Goal: Transaction & Acquisition: Purchase product/service

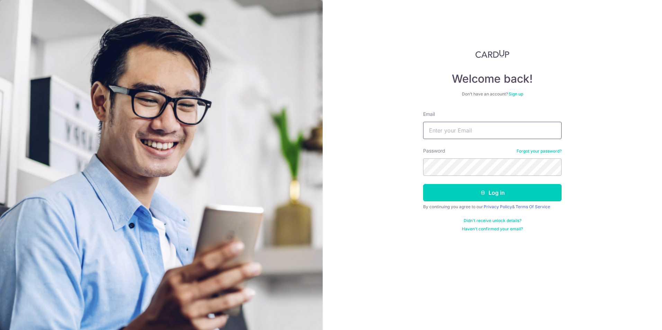
drag, startPoint x: 0, startPoint y: 0, endPoint x: 491, endPoint y: 131, distance: 507.9
click at [491, 131] on input "Email" at bounding box center [492, 130] width 139 height 17
type input "seeker3117@gmail.com"
click at [527, 197] on button "Log in" at bounding box center [492, 192] width 139 height 17
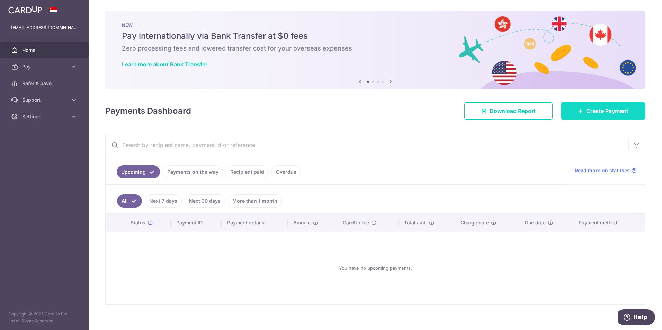
click at [589, 106] on link "Create Payment" at bounding box center [603, 111] width 85 height 17
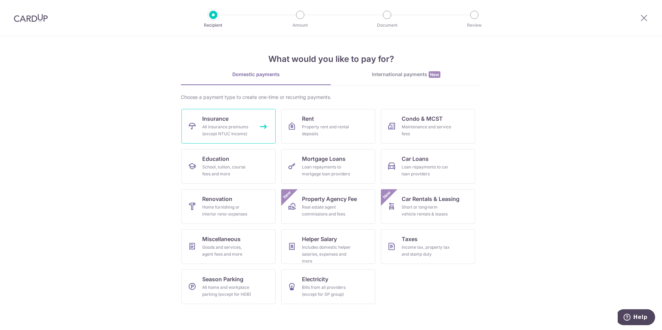
click at [229, 135] on div "All insurance premiums (except NTUC Income)" at bounding box center [227, 131] width 50 height 14
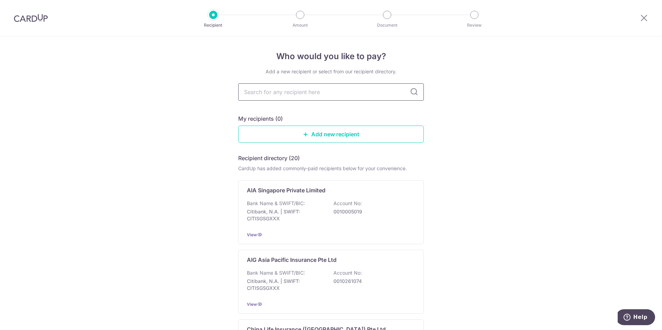
click at [381, 84] on input "text" at bounding box center [331, 91] width 186 height 17
click at [357, 96] on input "text" at bounding box center [331, 91] width 186 height 17
type input "prude"
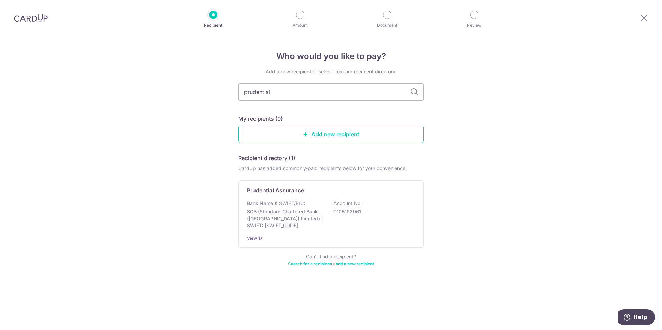
type input "prudential"
click at [255, 239] on span "View" at bounding box center [252, 238] width 10 height 5
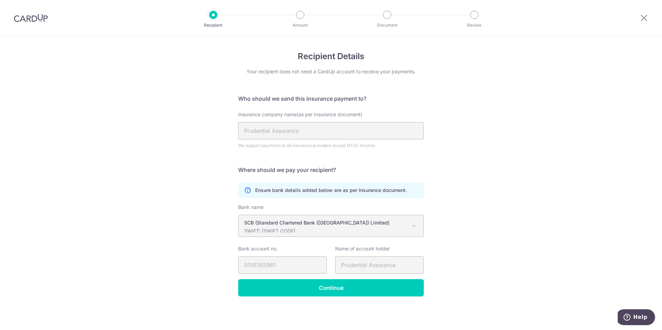
click at [414, 226] on span at bounding box center [414, 226] width 8 height 8
click at [501, 166] on div "Recipient Details Your recipient does not need a CardUp account to receive your…" at bounding box center [331, 183] width 662 height 294
click at [322, 289] on input "Continue" at bounding box center [331, 288] width 186 height 17
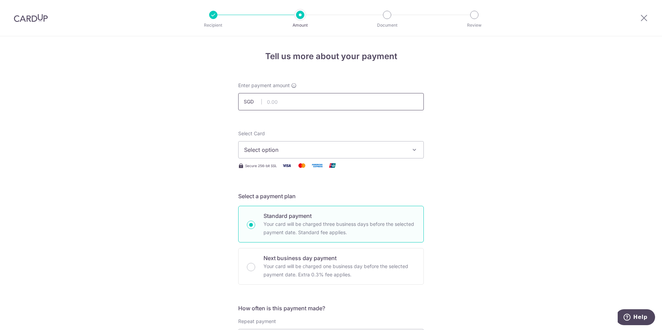
click at [341, 96] on input "text" at bounding box center [331, 101] width 186 height 17
type input "25,750.00"
click at [320, 153] on span "Select option" at bounding box center [324, 150] width 161 height 8
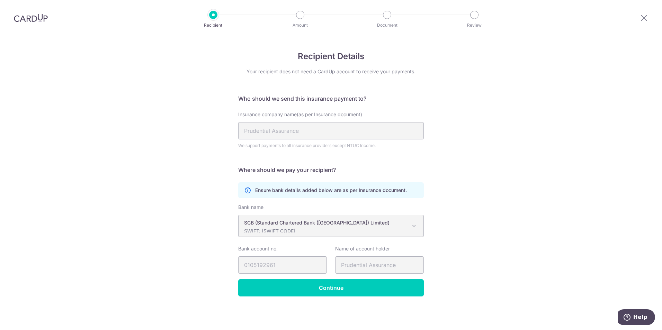
click at [416, 225] on span at bounding box center [414, 226] width 8 height 8
click at [413, 227] on span at bounding box center [414, 226] width 8 height 8
click at [494, 184] on div "Recipient Details Your recipient does not need a CardUp account to receive your…" at bounding box center [331, 183] width 662 height 294
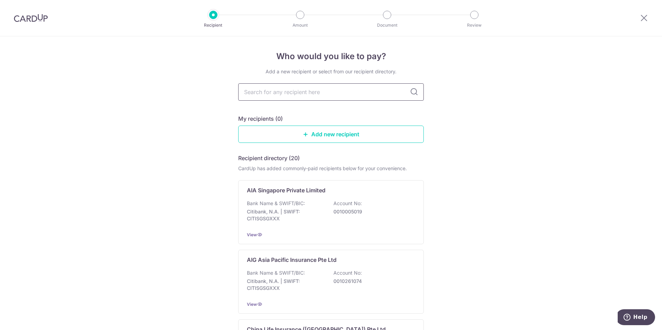
click at [381, 92] on input "text" at bounding box center [331, 91] width 186 height 17
click at [285, 95] on input "text" at bounding box center [331, 91] width 186 height 17
type input "prudential"
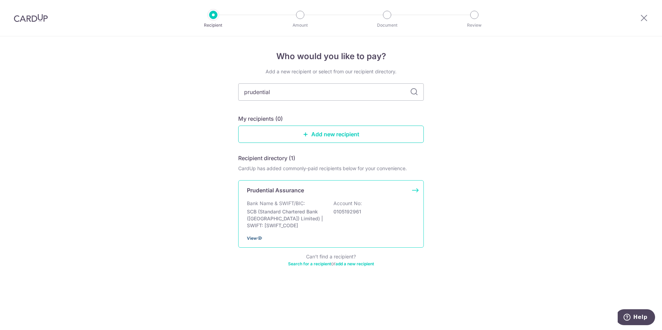
click at [258, 240] on icon at bounding box center [260, 239] width 6 height 6
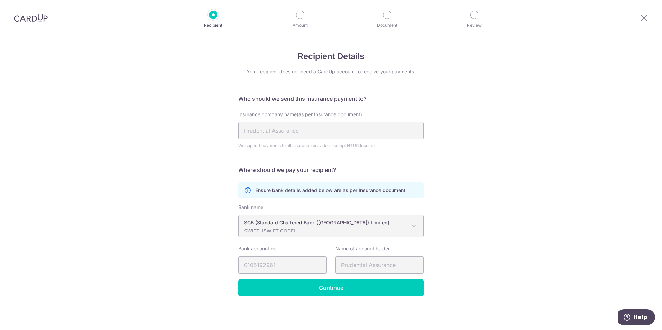
click at [412, 222] on span at bounding box center [414, 226] width 8 height 8
click at [310, 236] on span "SCB (Standard Chartered Bank (Singapore) Limited) SWIFT: SCBLSG22XXX" at bounding box center [331, 225] width 185 height 21
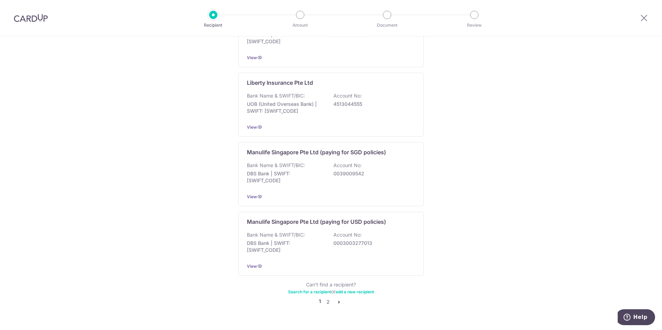
scroll to position [610, 0]
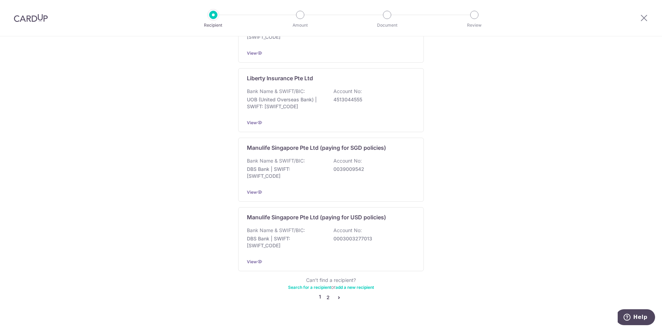
click at [325, 294] on link "2" at bounding box center [328, 298] width 8 height 8
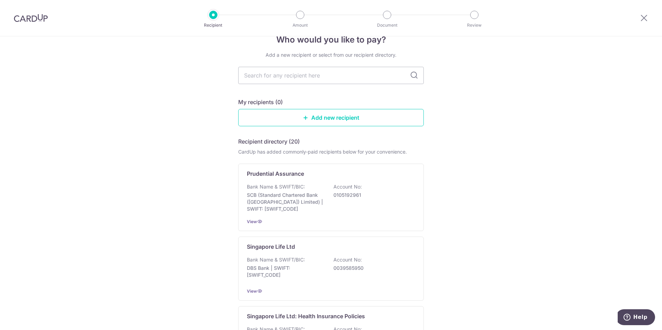
scroll to position [11, 0]
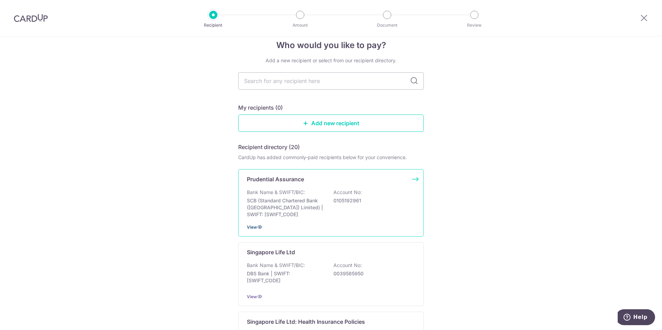
click at [257, 229] on icon at bounding box center [260, 227] width 6 height 6
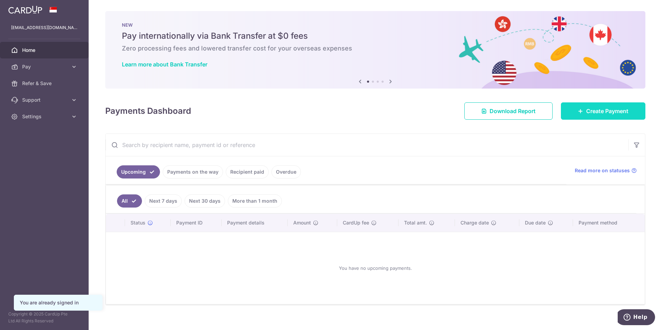
click at [586, 112] on span "Create Payment" at bounding box center [607, 111] width 42 height 8
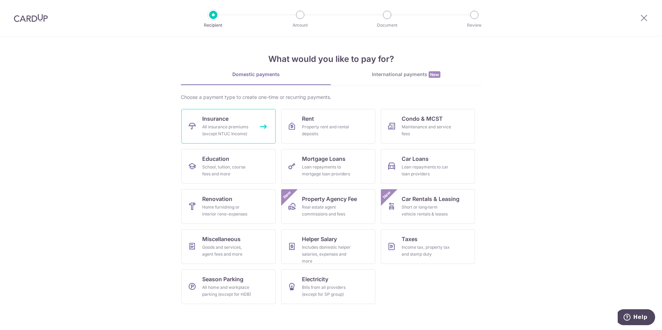
click at [255, 126] on link "Insurance All insurance premiums (except NTUC Income)" at bounding box center [228, 126] width 94 height 35
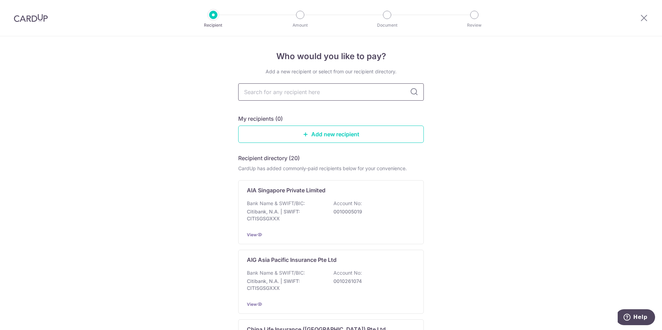
click at [297, 92] on input "text" at bounding box center [331, 91] width 186 height 17
type input "prudential"
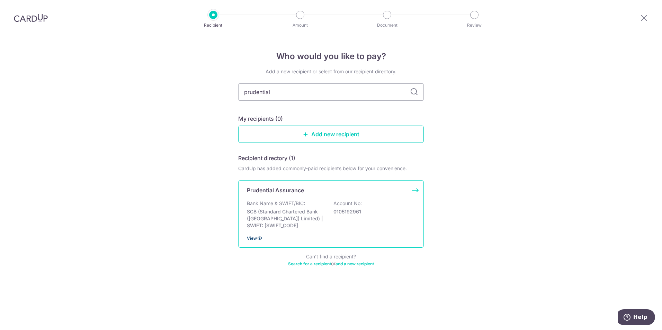
click at [257, 239] on icon at bounding box center [260, 239] width 6 height 6
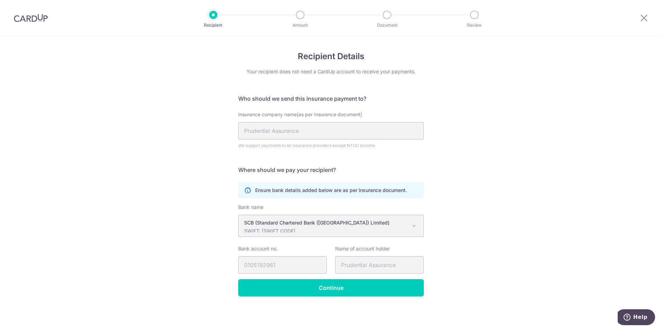
click at [413, 224] on span at bounding box center [414, 226] width 8 height 8
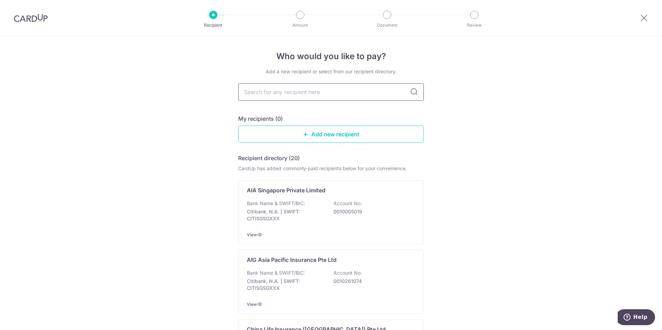
click at [298, 91] on input "text" at bounding box center [331, 91] width 186 height 17
type input "prudeh"
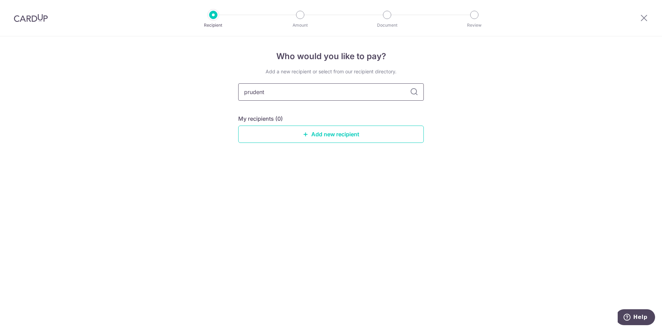
type input "[PERSON_NAME]"
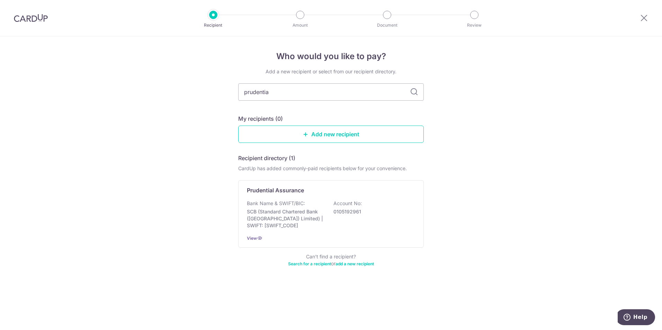
type input "prudential"
click at [322, 203] on div "Bank Name & SWIFT/BIC: SCB (Standard Chartered Bank (Singapore) Limited) | SWIF…" at bounding box center [331, 214] width 168 height 29
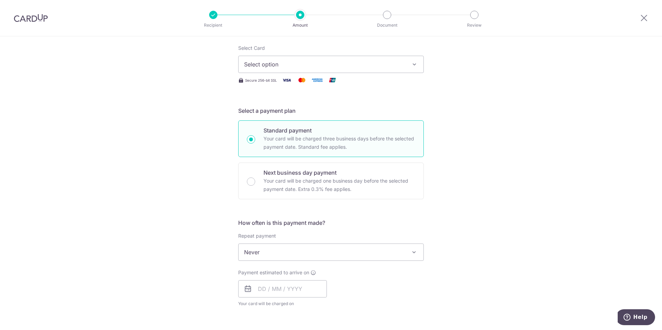
scroll to position [115, 0]
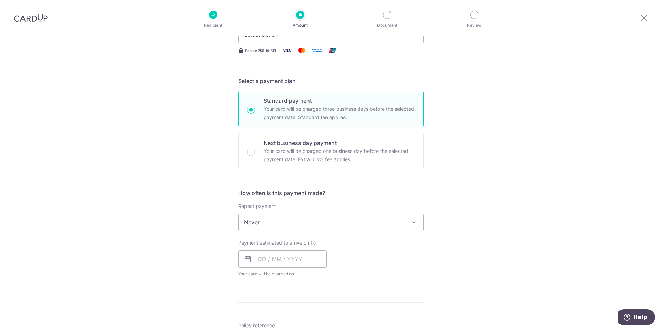
click at [417, 223] on span "Never" at bounding box center [331, 222] width 186 height 17
click at [507, 211] on div "Tell us more about your payment Enter payment amount SGD Select Card Select opt…" at bounding box center [331, 234] width 662 height 627
click at [264, 258] on input "text" at bounding box center [282, 259] width 89 height 17
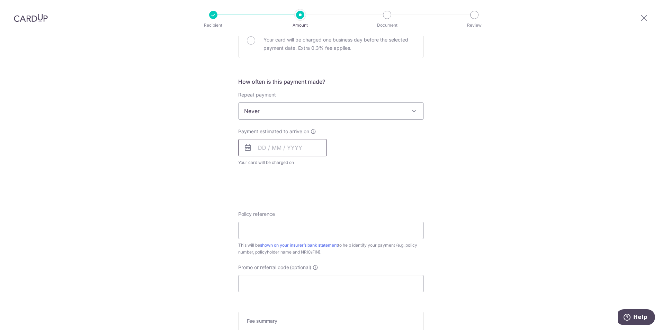
scroll to position [196, 0]
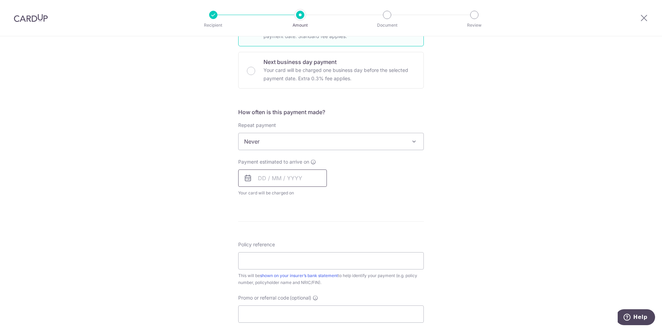
drag, startPoint x: 296, startPoint y: 176, endPoint x: 308, endPoint y: 177, distance: 12.1
click at [296, 176] on input "text" at bounding box center [282, 178] width 89 height 17
click at [314, 162] on icon at bounding box center [314, 162] width 6 height 6
click at [312, 163] on icon at bounding box center [314, 162] width 6 height 6
click at [266, 179] on input "text" at bounding box center [282, 178] width 89 height 17
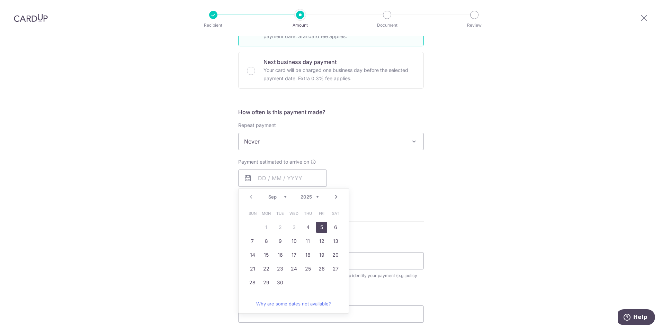
click at [317, 224] on link "5" at bounding box center [321, 227] width 11 height 11
type input "[DATE]"
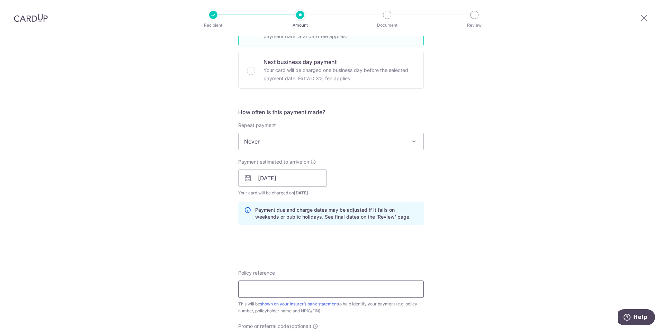
click at [366, 293] on input "Policy reference" at bounding box center [331, 289] width 186 height 17
click at [340, 294] on input "Policy reference" at bounding box center [331, 289] width 186 height 17
paste input "PRUActive Retirement II (RP)"
click at [243, 290] on input "PRUActive Retirement II (RP)" at bounding box center [331, 289] width 186 height 17
drag, startPoint x: 316, startPoint y: 289, endPoint x: 329, endPoint y: 289, distance: 12.8
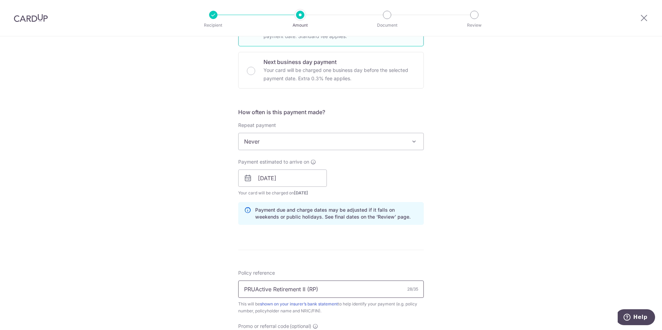
click at [317, 289] on input "PRUActive Retirement II (RP)" at bounding box center [331, 289] width 186 height 17
click at [328, 290] on input "PRUActive Retirement II (RP)" at bounding box center [331, 289] width 186 height 17
paste input "A130"
drag, startPoint x: 346, startPoint y: 290, endPoint x: 333, endPoint y: 291, distance: 12.9
click at [318, 285] on input "PRUActive Retirement II (RP) - A130" at bounding box center [331, 289] width 186 height 17
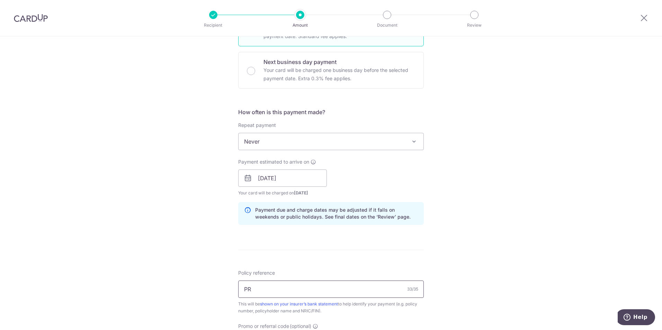
type input "P"
paste input "A1304794"
click at [289, 289] on input "[PERSON_NAME] Bee- A1304794" at bounding box center [331, 289] width 186 height 17
click at [287, 292] on input "[PERSON_NAME] Bee- A1304794" at bounding box center [331, 289] width 186 height 17
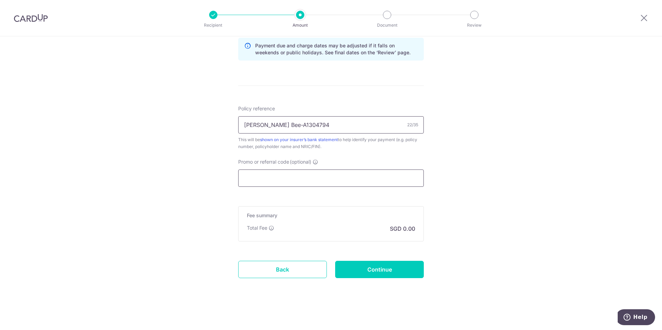
type input "[PERSON_NAME] Bee-A1304794"
click at [385, 180] on input "Promo or referral code (optional)" at bounding box center [331, 178] width 186 height 17
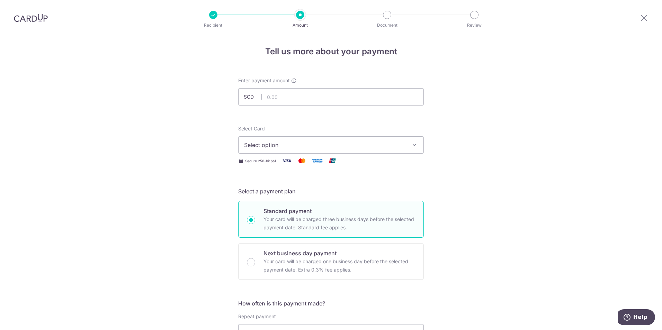
scroll to position [0, 0]
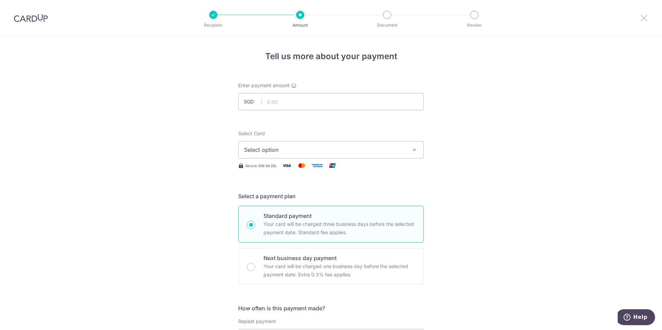
type input "OCBC195"
drag, startPoint x: 642, startPoint y: 16, endPoint x: 372, endPoint y: 38, distance: 271.4
click at [642, 16] on icon at bounding box center [644, 18] width 8 height 9
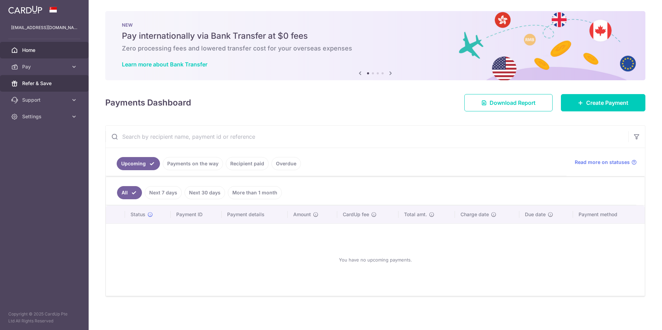
click at [45, 87] on link "Refer & Save" at bounding box center [44, 83] width 89 height 17
